Goal: Task Accomplishment & Management: Manage account settings

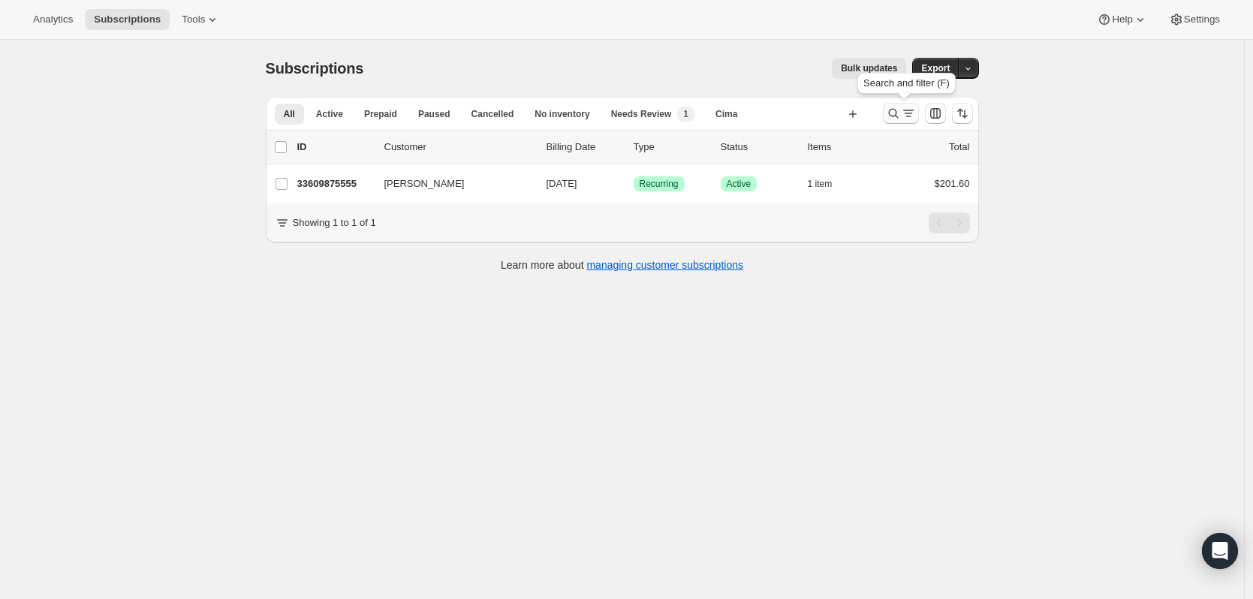
click at [897, 111] on icon "Search and filter results" at bounding box center [893, 113] width 15 height 15
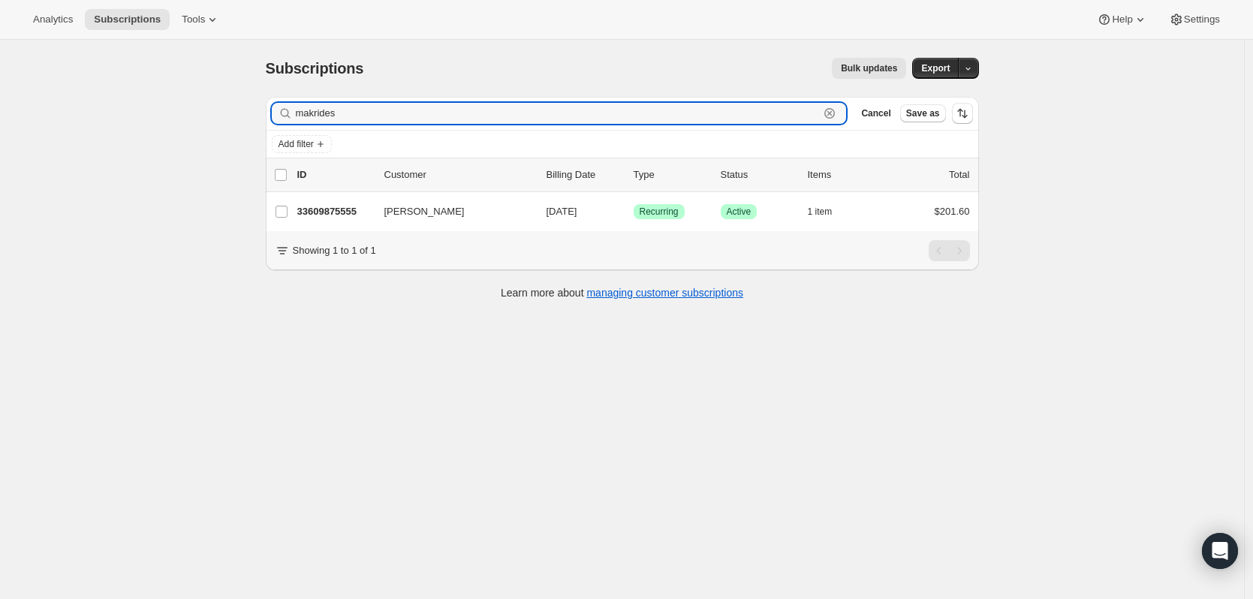
click at [834, 111] on icon "button" at bounding box center [829, 113] width 15 height 15
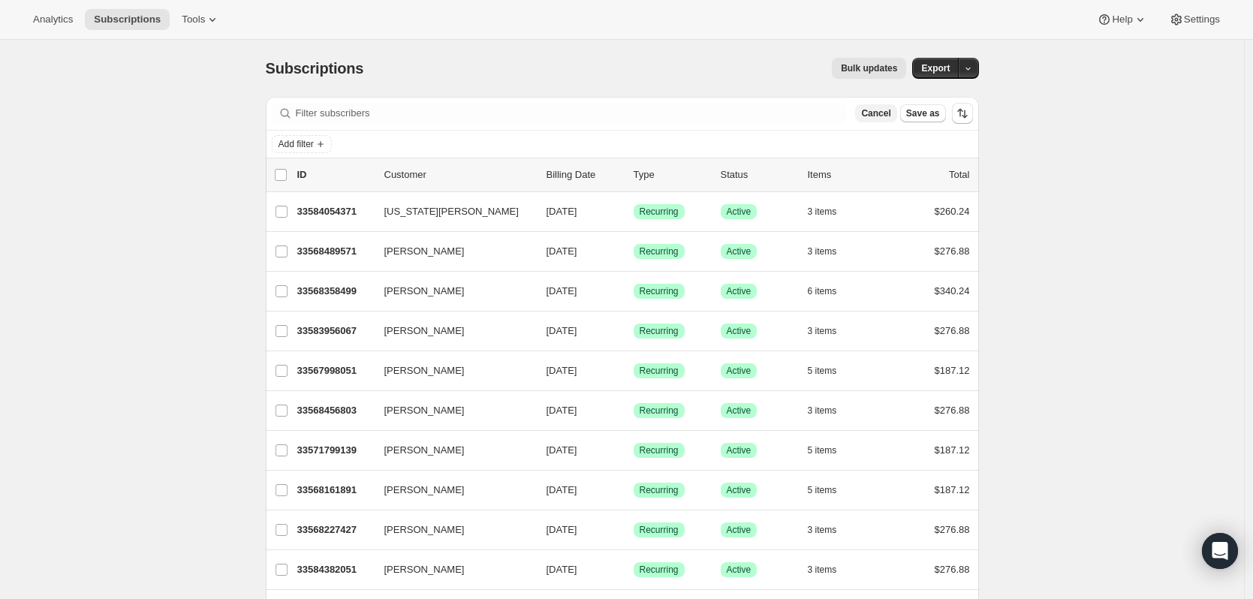
click at [885, 116] on span "Cancel" at bounding box center [875, 113] width 29 height 12
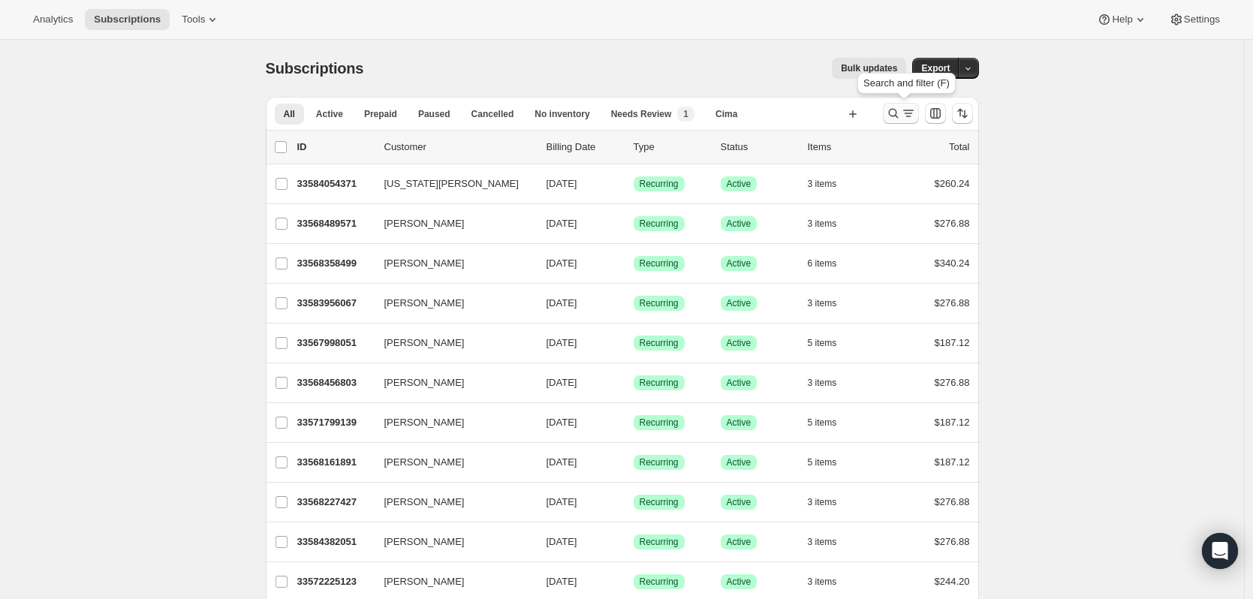
click at [915, 112] on icon "Search and filter results" at bounding box center [908, 113] width 15 height 15
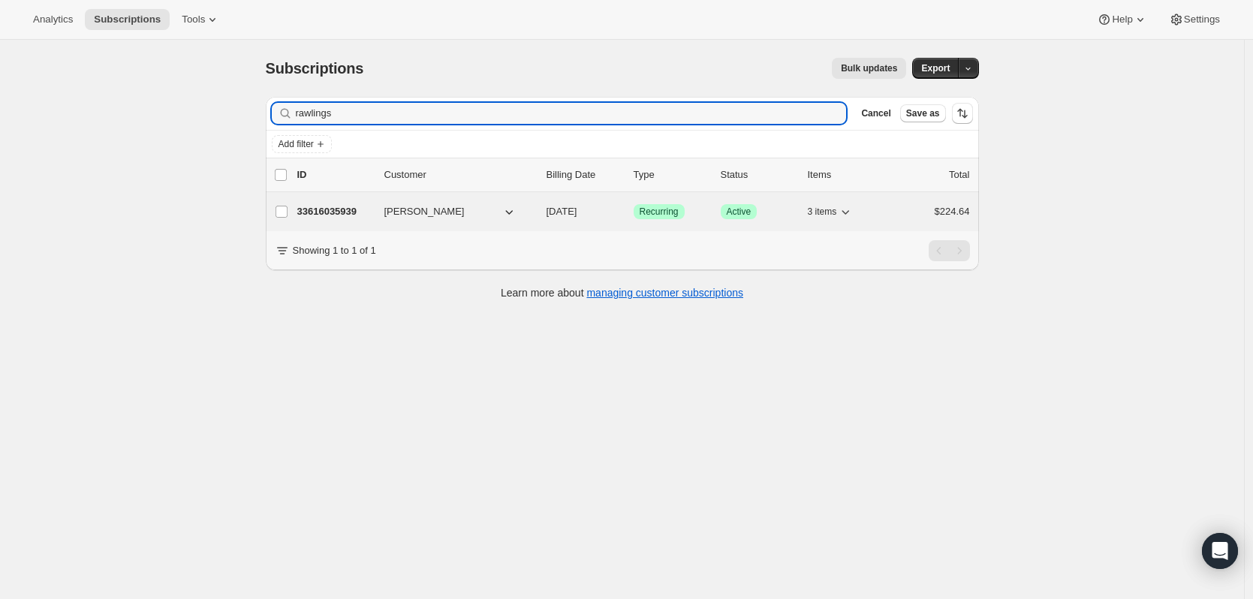
type input "rawlings"
click at [314, 206] on p "33616035939" at bounding box center [334, 211] width 75 height 15
